Goal: Transaction & Acquisition: Purchase product/service

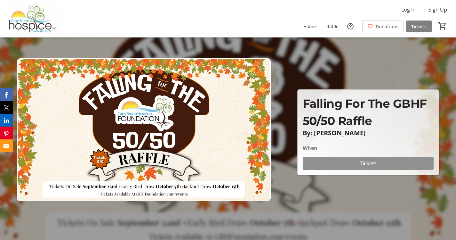
click at [380, 165] on span at bounding box center [368, 163] width 131 height 15
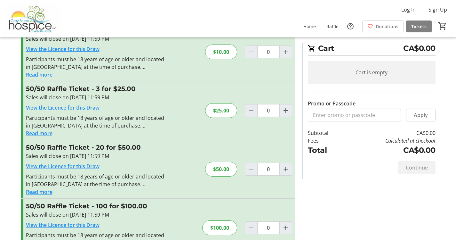
scroll to position [55, 0]
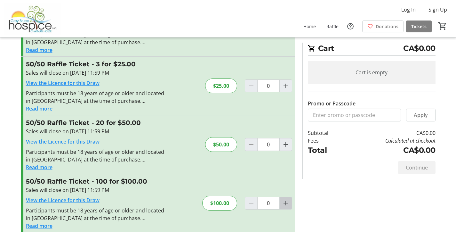
click at [284, 203] on mat-icon "Increment by one" at bounding box center [286, 203] width 8 height 8
type input "1"
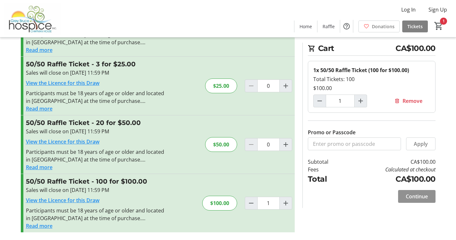
click at [426, 199] on span "Continue" at bounding box center [417, 196] width 22 height 8
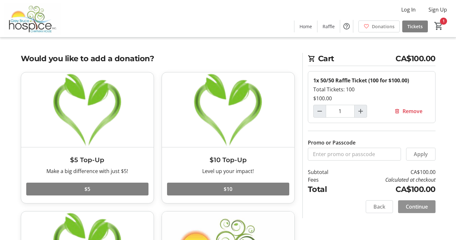
click at [417, 205] on span "Continue" at bounding box center [417, 207] width 22 height 8
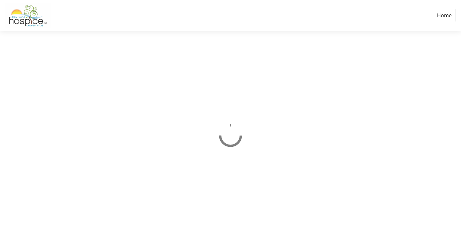
select select "CA"
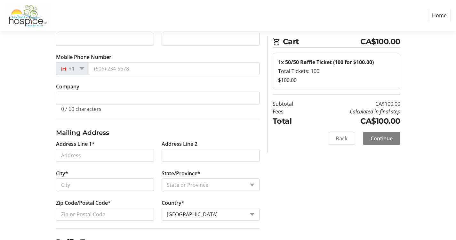
scroll to position [165, 0]
